Goal: Task Accomplishment & Management: Manage account settings

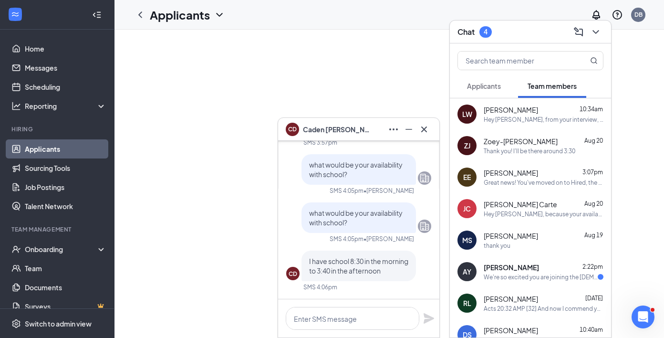
click at [493, 86] on span "Applicants" at bounding box center [484, 86] width 34 height 9
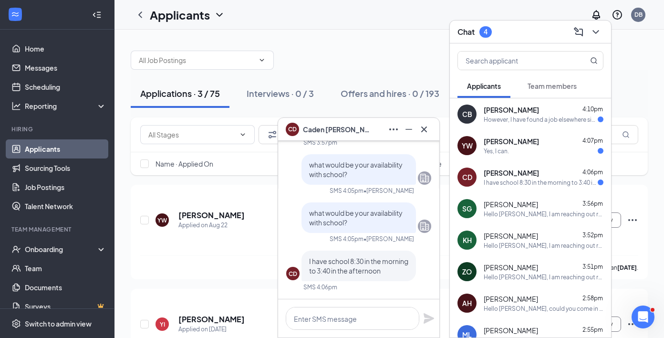
click at [563, 128] on div "CB [PERSON_NAME] 4:10pm However, I have found a job elsewhere since I have last…" at bounding box center [530, 114] width 161 height 32
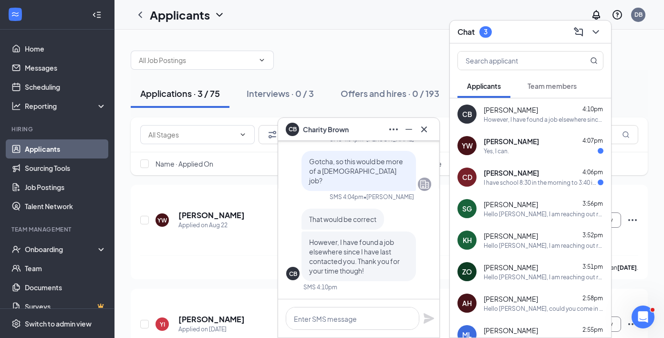
click at [370, 139] on div "CB [PERSON_NAME]" at bounding box center [358, 129] width 161 height 23
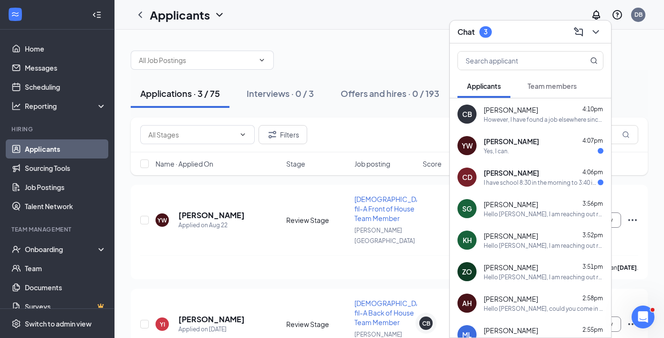
click at [497, 42] on div "Chat 3" at bounding box center [530, 32] width 161 height 23
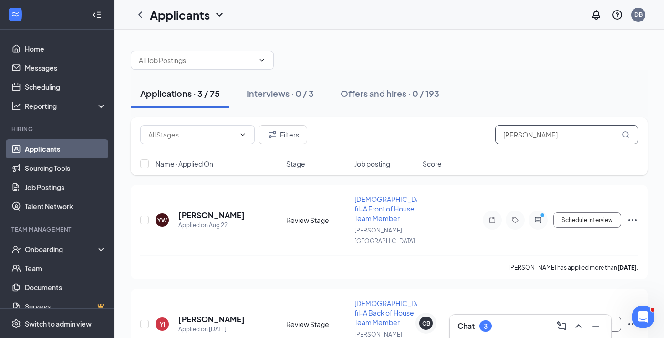
drag, startPoint x: 530, startPoint y: 140, endPoint x: 467, endPoint y: 137, distance: 63.6
click at [467, 137] on div "Filters [PERSON_NAME]" at bounding box center [389, 134] width 498 height 19
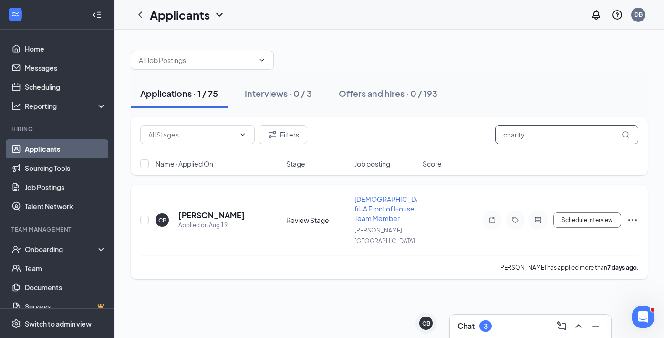
type input "charity"
click at [629, 214] on icon "Ellipses" at bounding box center [632, 219] width 11 height 11
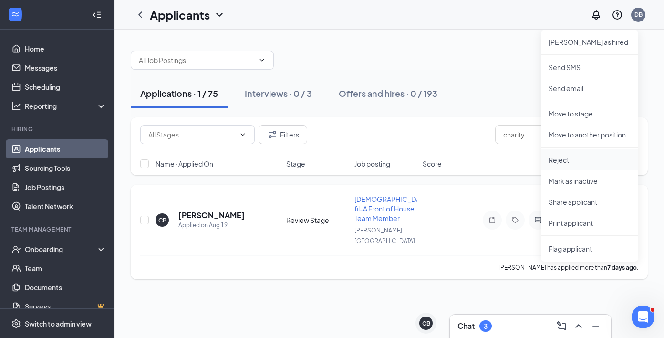
click at [589, 157] on p "Reject" at bounding box center [590, 160] width 82 height 10
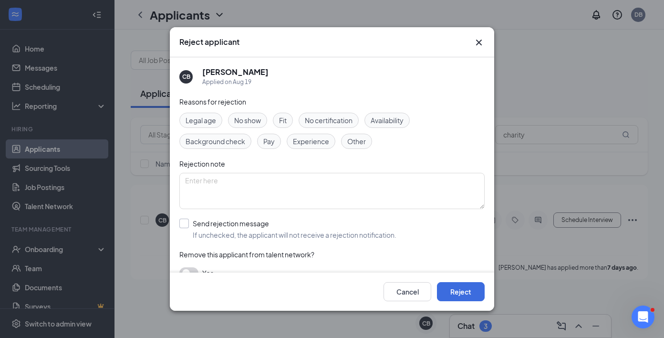
click at [235, 228] on div "Send rejection message" at bounding box center [295, 224] width 204 height 10
click at [235, 228] on input "Send rejection message If unchecked, the applicant will not receive a rejection…" at bounding box center [287, 229] width 217 height 21
checkbox input "true"
click at [470, 291] on button "Reject" at bounding box center [461, 291] width 48 height 19
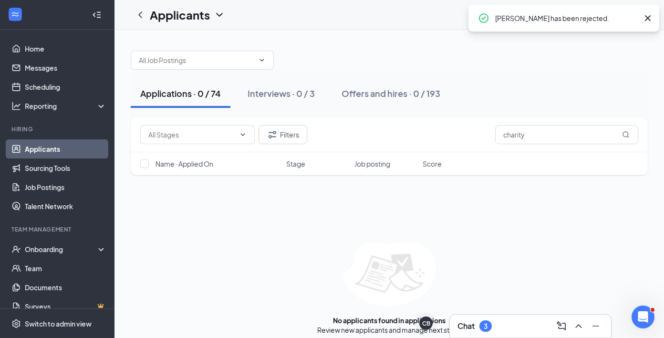
click at [485, 325] on div "3" at bounding box center [486, 326] width 4 height 8
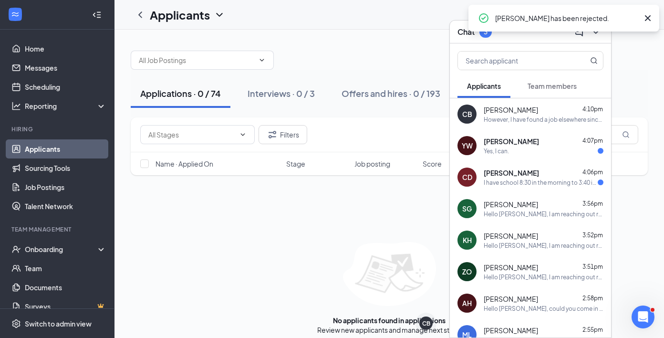
click at [493, 175] on span "[PERSON_NAME]" at bounding box center [511, 173] width 55 height 10
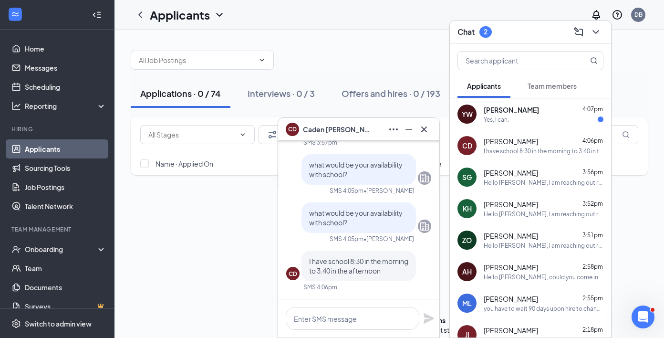
click at [360, 135] on div "CD [PERSON_NAME]" at bounding box center [359, 129] width 146 height 15
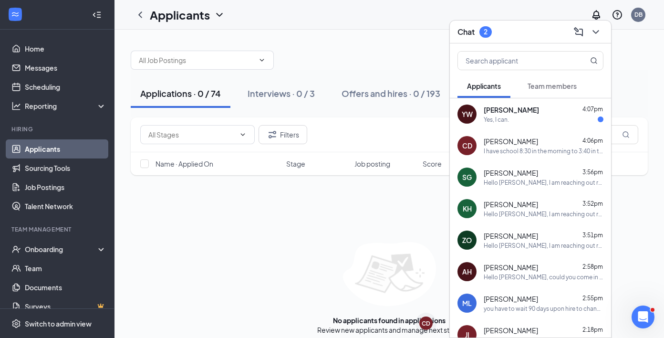
click at [529, 37] on div "Chat 2" at bounding box center [531, 31] width 146 height 15
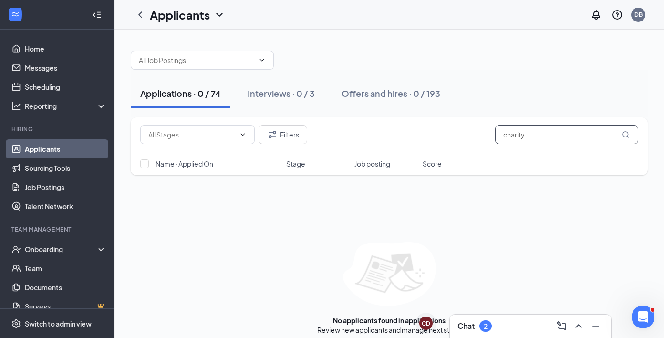
drag, startPoint x: 553, startPoint y: 128, endPoint x: 483, endPoint y: 130, distance: 69.7
click at [483, 130] on div "Filters charity" at bounding box center [389, 134] width 498 height 19
drag, startPoint x: 534, startPoint y: 140, endPoint x: 486, endPoint y: 137, distance: 47.3
click at [486, 137] on div "Filters charity" at bounding box center [389, 134] width 498 height 19
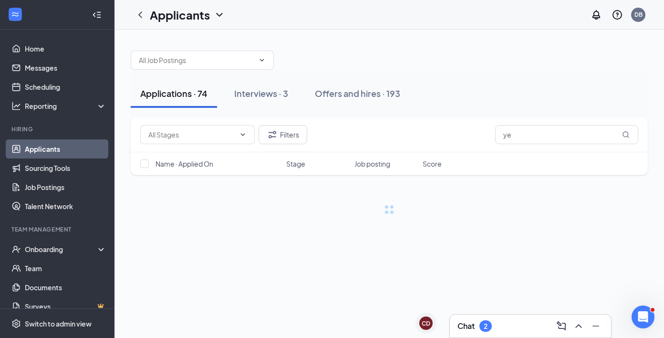
click at [469, 326] on h3 "Chat" at bounding box center [466, 326] width 17 height 11
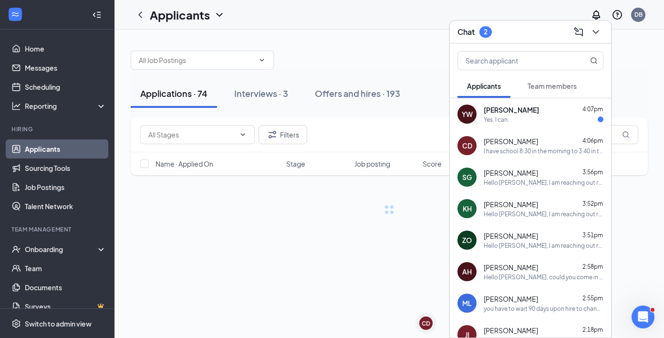
click at [513, 46] on div at bounding box center [530, 58] width 161 height 31
click at [520, 28] on div "Chat 2" at bounding box center [531, 31] width 146 height 15
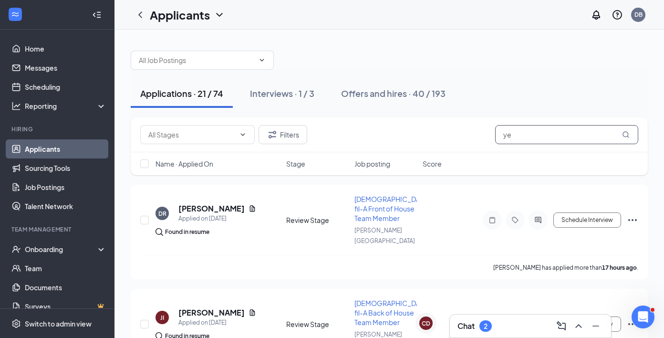
click at [566, 139] on input "ye" at bounding box center [566, 134] width 143 height 19
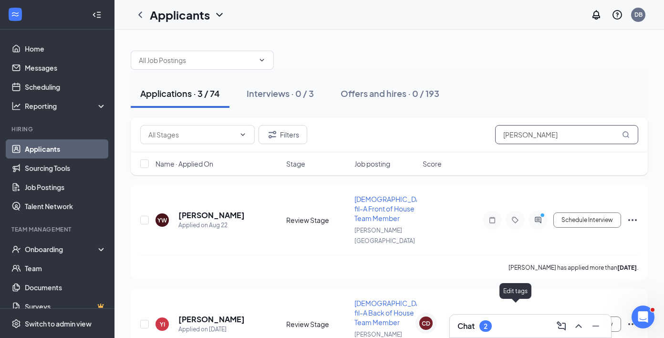
type input "[PERSON_NAME]"
click at [507, 332] on div "Chat 2" at bounding box center [531, 325] width 146 height 15
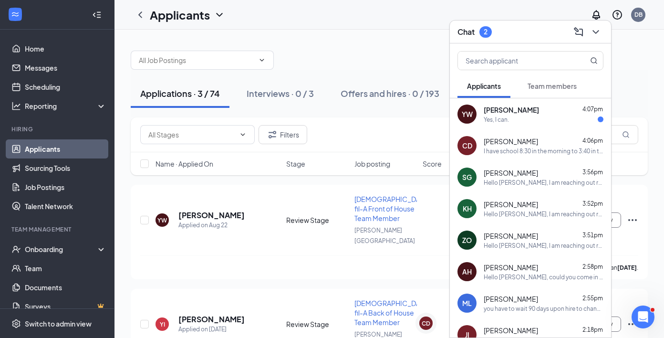
click at [535, 119] on div "Yes, I can." at bounding box center [544, 120] width 120 height 8
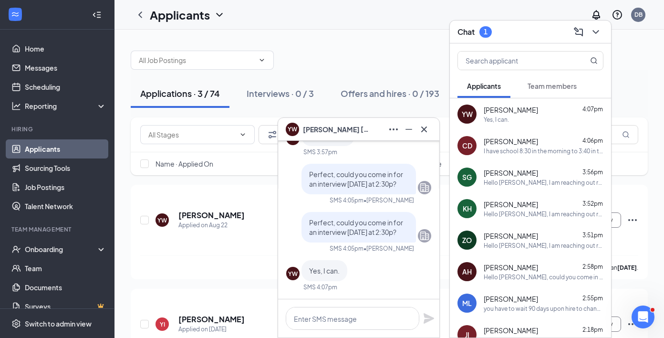
click at [510, 36] on div "Chat 1" at bounding box center [531, 31] width 146 height 15
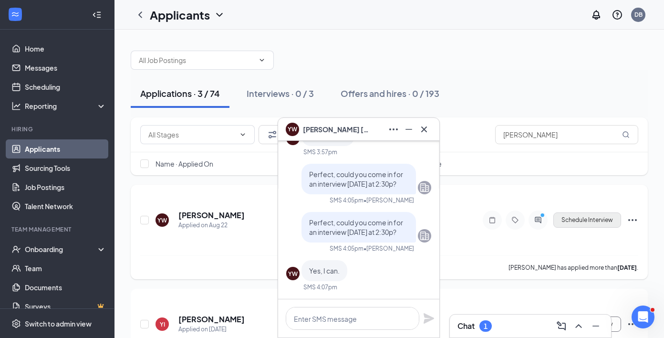
click at [573, 214] on button "Schedule Interview" at bounding box center [588, 219] width 68 height 15
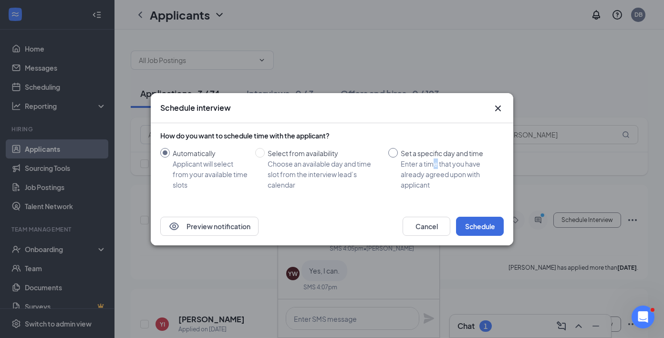
click at [434, 163] on div "Enter a time that you have already agreed upon with applicant" at bounding box center [448, 174] width 95 height 32
click at [398, 158] on input "Set a specific day and time Enter a time that you have already agreed upon with…" at bounding box center [394, 153] width 10 height 10
radio input "true"
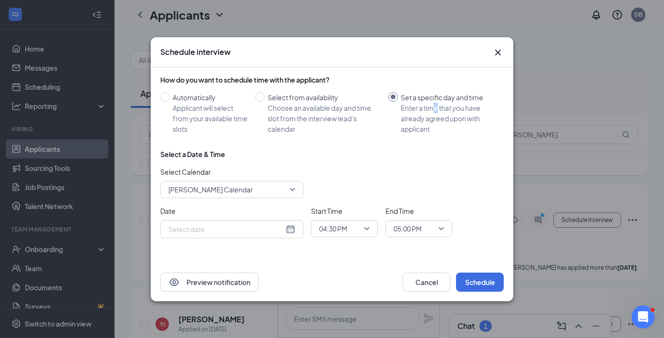
radio input "false"
click at [291, 228] on div "[DATE]" at bounding box center [231, 229] width 127 height 11
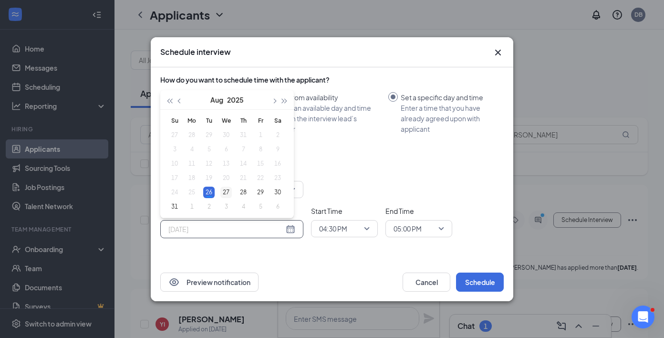
type input "[DATE]"
click at [231, 193] on div "27" at bounding box center [226, 192] width 11 height 11
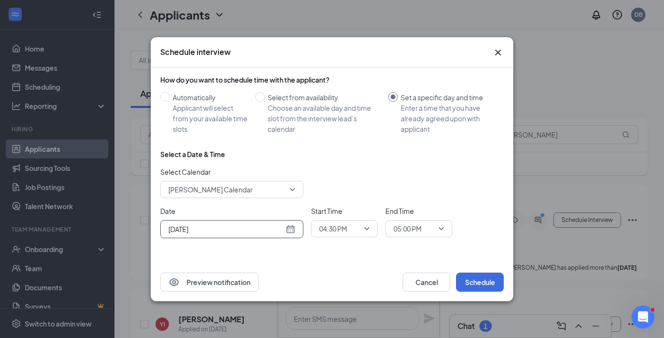
click at [332, 233] on span "04:30 PM" at bounding box center [333, 228] width 28 height 14
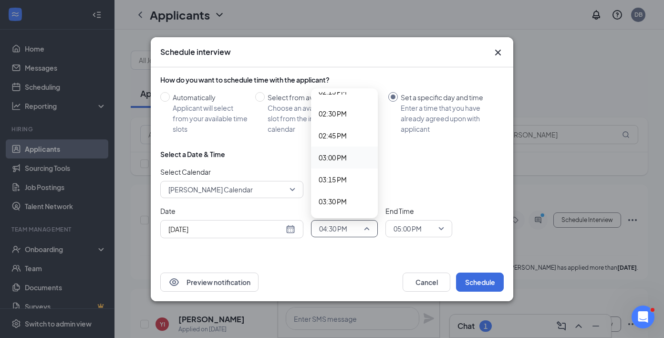
scroll to position [1263, 0]
click at [346, 116] on span "02:30 PM" at bounding box center [333, 113] width 28 height 11
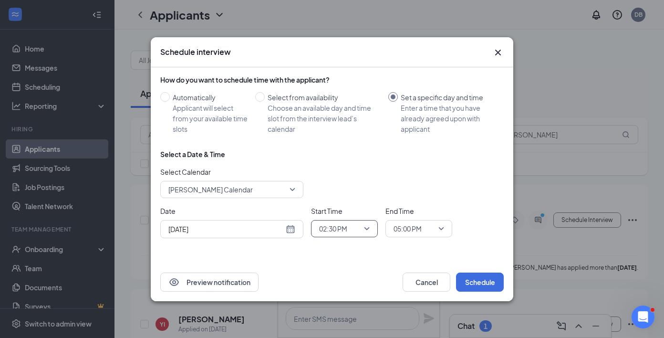
click at [421, 228] on span "05:00 PM" at bounding box center [408, 228] width 28 height 14
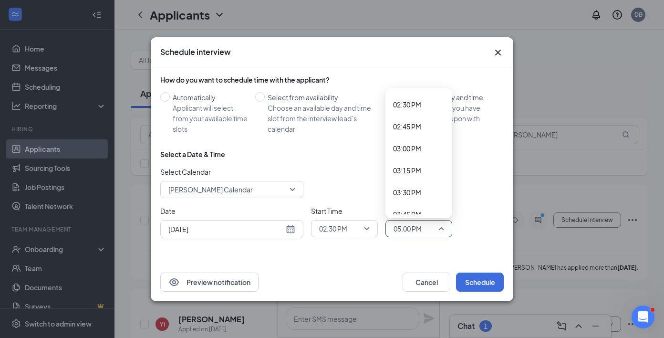
scroll to position [1270, 0]
click at [416, 125] on span "02:45 PM" at bounding box center [407, 128] width 28 height 11
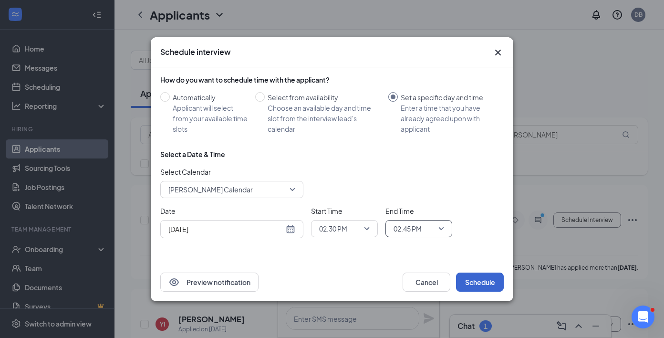
click at [472, 279] on button "Schedule" at bounding box center [480, 282] width 48 height 19
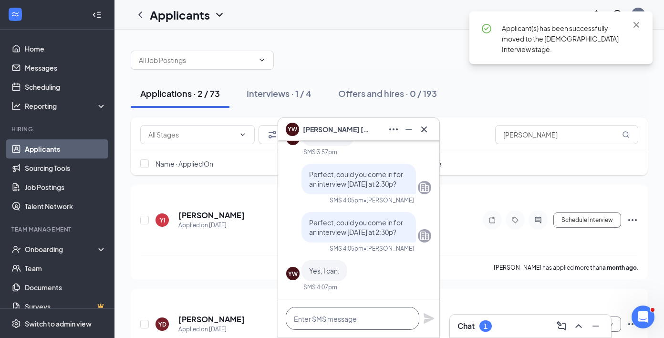
click at [376, 321] on textarea at bounding box center [353, 318] width 134 height 23
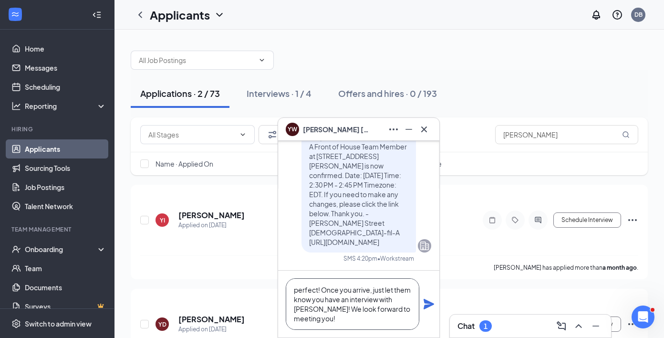
type textarea "perfect! Once you arrive, just let them know you have an interview with [PERSON…"
click at [429, 302] on icon "Plane" at bounding box center [429, 304] width 11 height 11
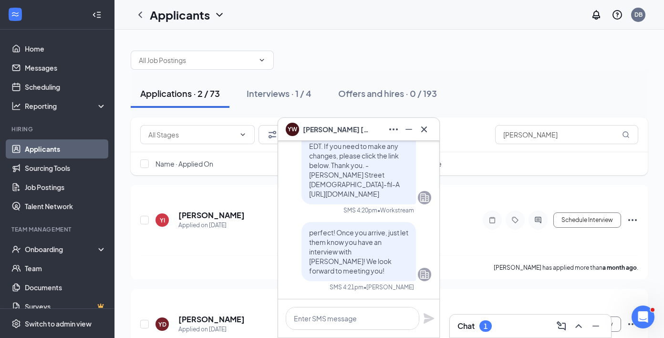
scroll to position [0, 0]
click at [415, 130] on button at bounding box center [408, 129] width 15 height 15
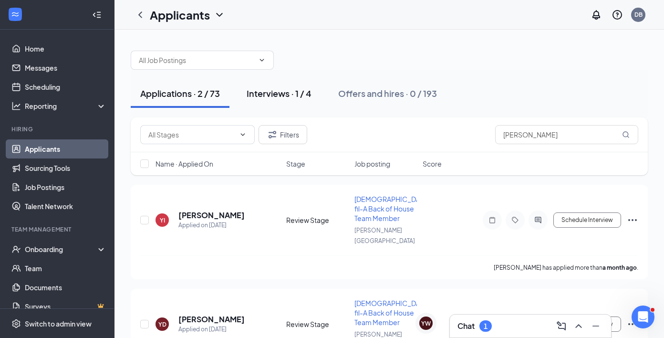
click at [290, 103] on button "Interviews · 1 / 4" at bounding box center [279, 93] width 84 height 29
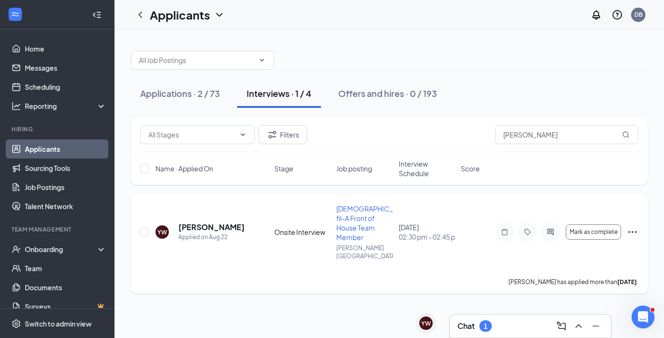
click at [635, 226] on icon "Ellipses" at bounding box center [632, 231] width 11 height 11
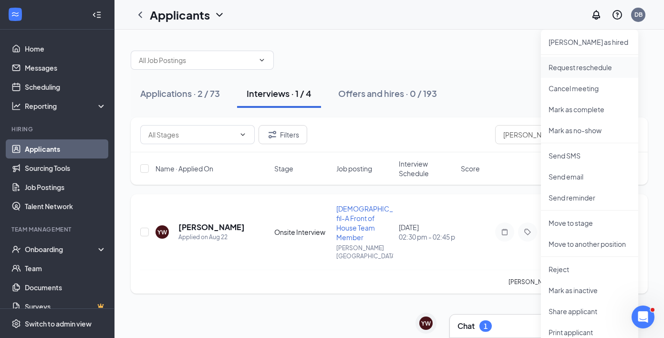
click at [578, 73] on li "Request reschedule" at bounding box center [589, 67] width 97 height 21
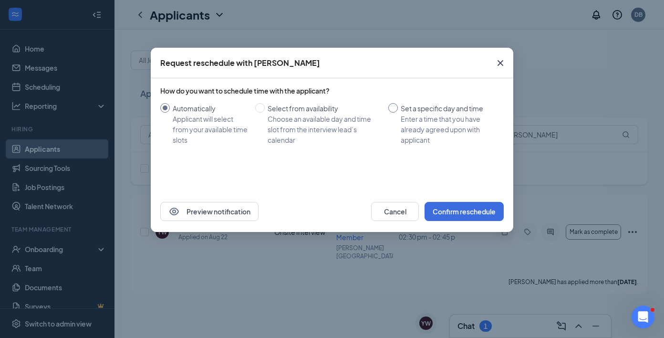
click at [403, 126] on div "Enter a time that you have already agreed upon with applicant" at bounding box center [448, 130] width 95 height 32
click at [398, 113] on input "Set a specific day and time Enter a time that you have already agreed upon with…" at bounding box center [394, 108] width 10 height 10
radio input "true"
radio input "false"
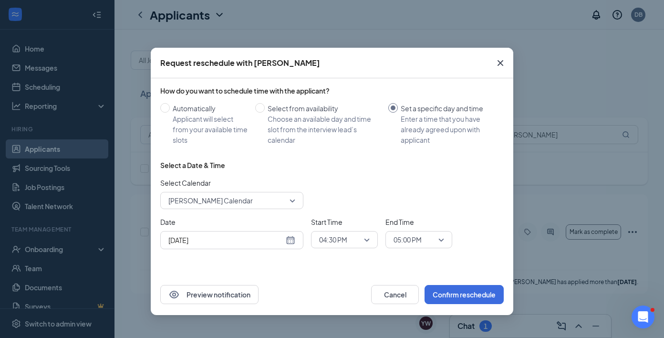
click at [280, 207] on span "[PERSON_NAME] Calendar" at bounding box center [227, 200] width 118 height 14
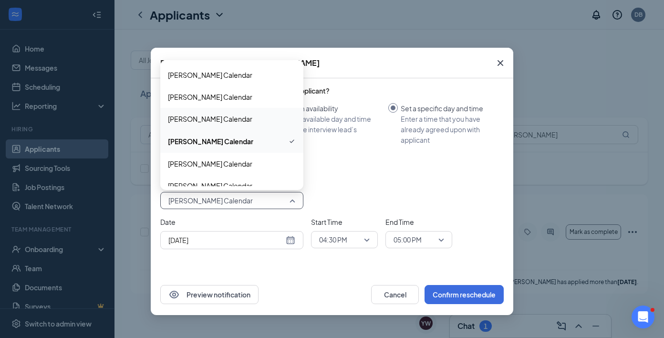
click at [255, 125] on div "[PERSON_NAME] Calendar" at bounding box center [231, 119] width 143 height 22
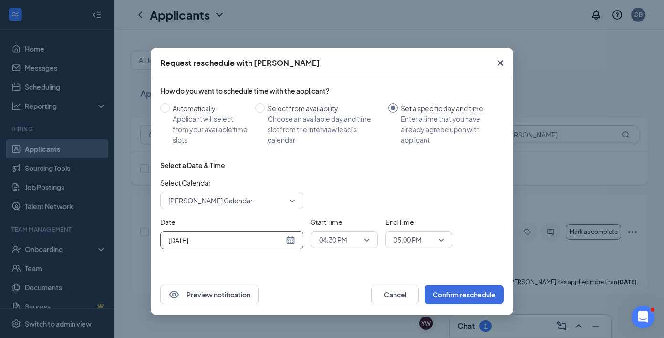
click at [294, 242] on div "[DATE]" at bounding box center [231, 240] width 127 height 11
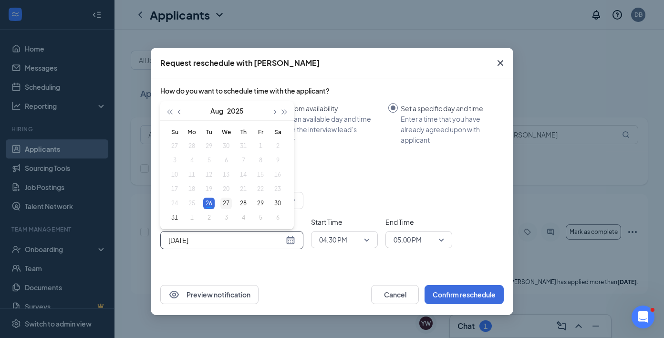
type input "[DATE]"
click at [231, 202] on div "27" at bounding box center [226, 203] width 11 height 11
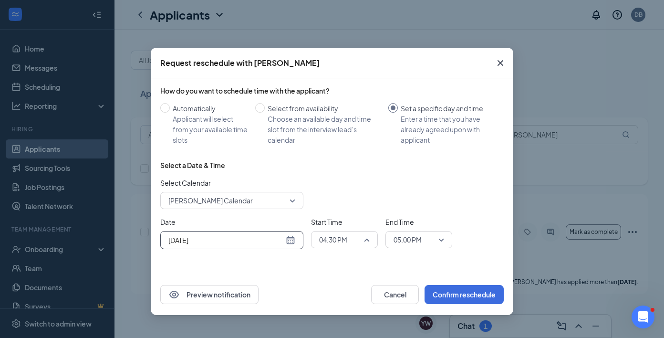
click at [346, 245] on span "04:30 PM" at bounding box center [333, 239] width 28 height 14
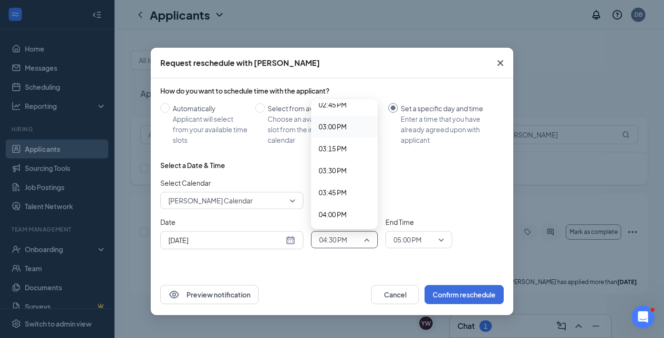
scroll to position [1277, 0]
click at [345, 107] on span "02:30 PM" at bounding box center [333, 110] width 28 height 11
click at [406, 238] on span "05:00 PM" at bounding box center [408, 239] width 28 height 14
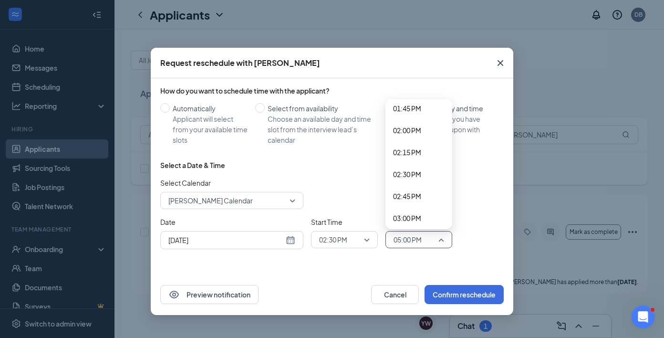
scroll to position [1218, 0]
click at [421, 192] on span "02:45 PM" at bounding box center [407, 191] width 28 height 11
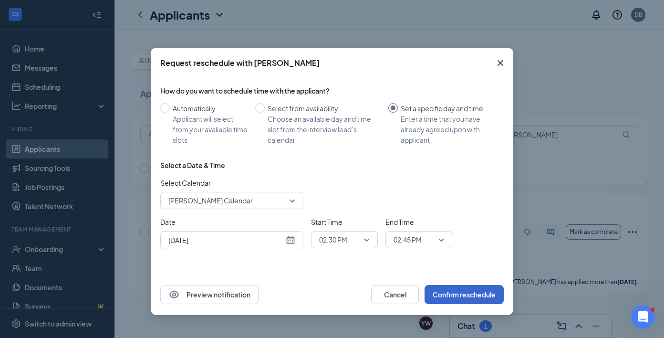
click at [441, 292] on button "Confirm reschedule" at bounding box center [464, 294] width 79 height 19
